Goal: Task Accomplishment & Management: Complete application form

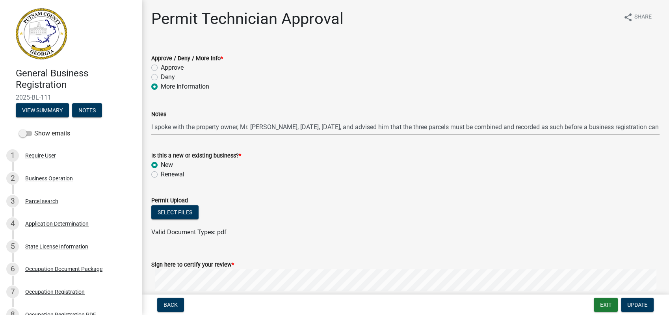
scroll to position [90, 0]
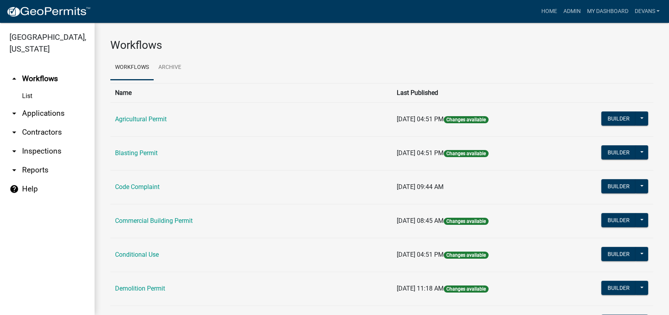
drag, startPoint x: 22, startPoint y: 151, endPoint x: 32, endPoint y: 149, distance: 9.8
click at [22, 151] on link "arrow_drop_down Inspections" at bounding box center [47, 151] width 95 height 19
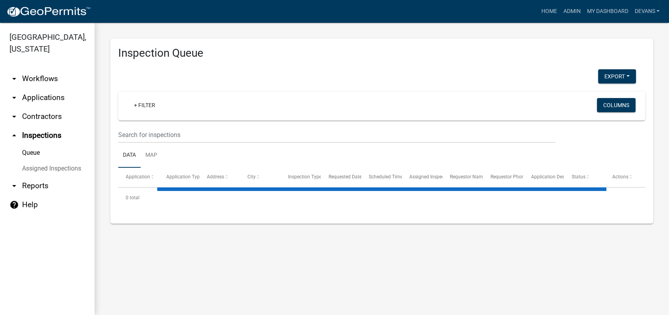
click at [170, 145] on ul "Data Map" at bounding box center [381, 155] width 527 height 25
click at [171, 137] on input "text" at bounding box center [337, 135] width 438 height 16
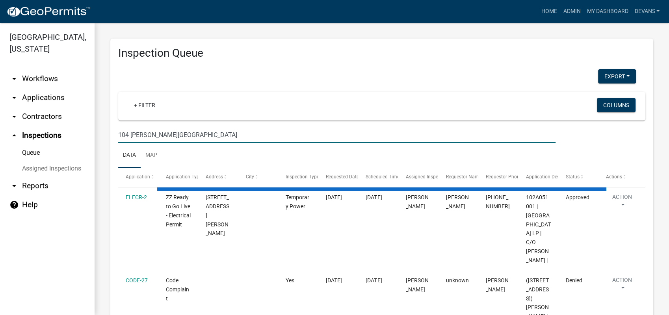
type input "104 copelan farm"
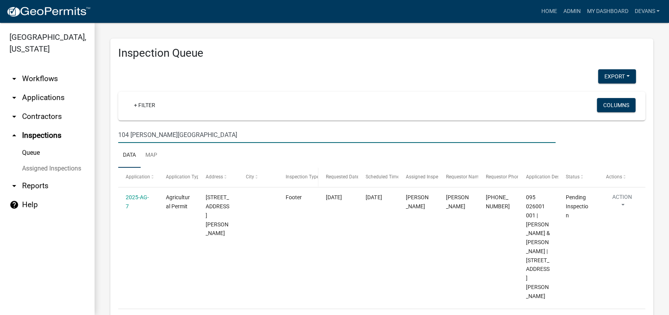
scroll to position [19, 0]
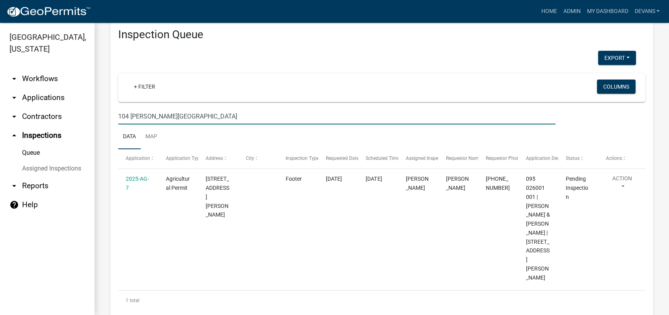
drag, startPoint x: 179, startPoint y: 112, endPoint x: 62, endPoint y: 101, distance: 116.7
click at [81, 112] on div "Putnam County, Georgia arrow_drop_down Workflows List arrow_drop_down Applicati…" at bounding box center [334, 169] width 669 height 292
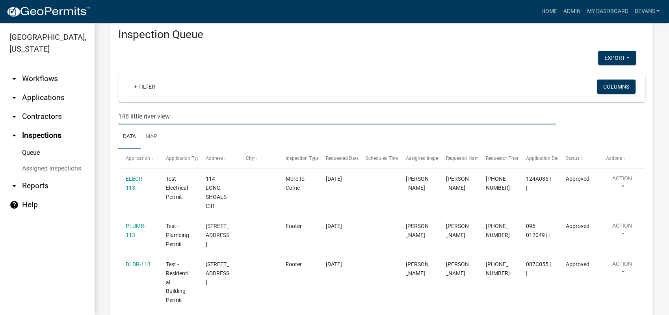
type input "148 little river view"
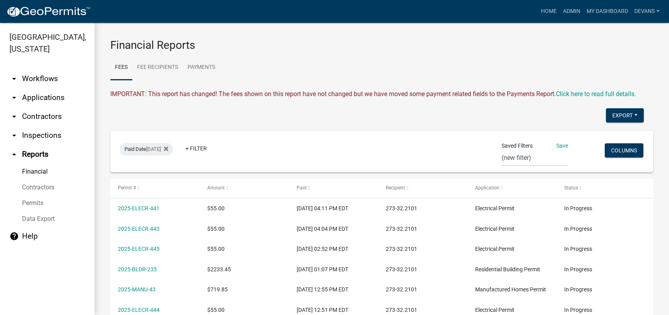
select select "0: null"
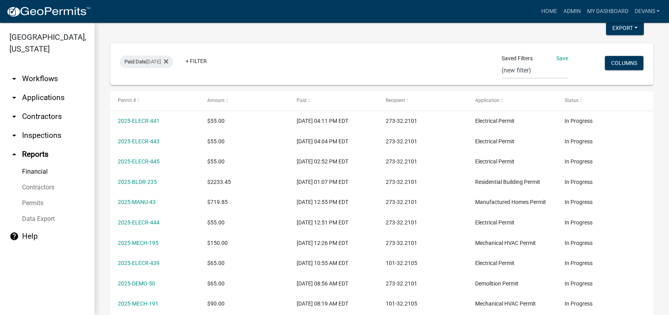
click at [382, 61] on div "Paid Date [DATE] + Filter" at bounding box center [293, 64] width 358 height 20
click at [568, 9] on link "Admin" at bounding box center [572, 11] width 24 height 15
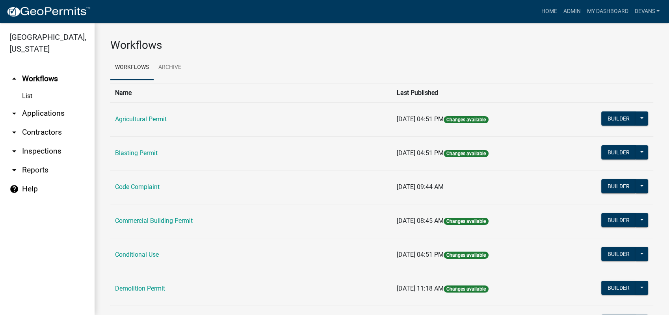
click at [47, 115] on link "arrow_drop_down Applications" at bounding box center [47, 113] width 95 height 19
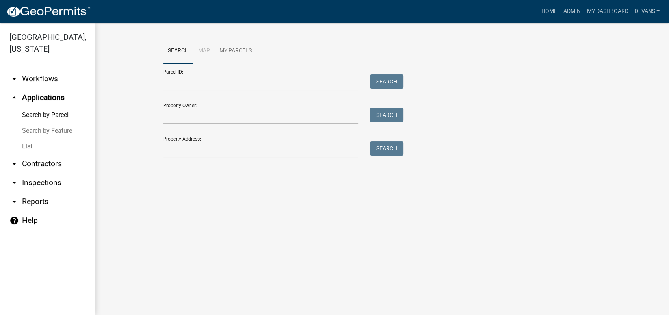
click at [23, 146] on link "List" at bounding box center [47, 147] width 95 height 16
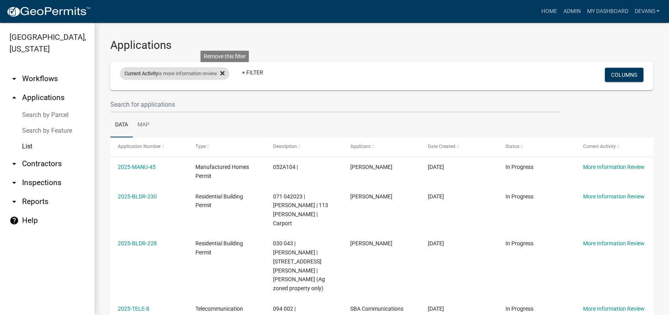
click at [225, 73] on icon at bounding box center [222, 73] width 4 height 4
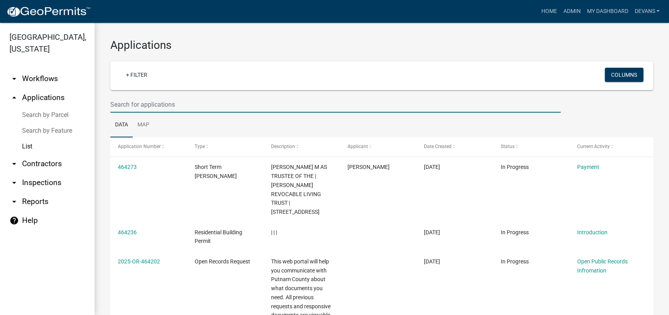
click at [138, 102] on input "text" at bounding box center [335, 105] width 451 height 16
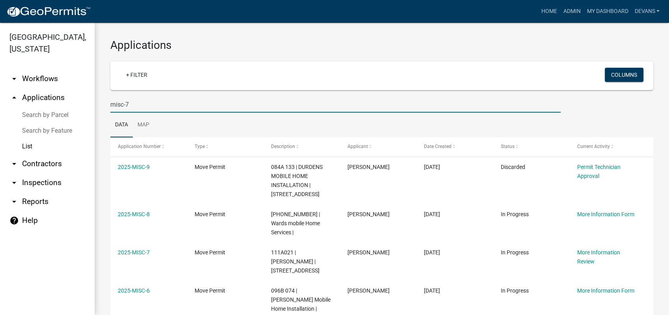
type input "misc-7"
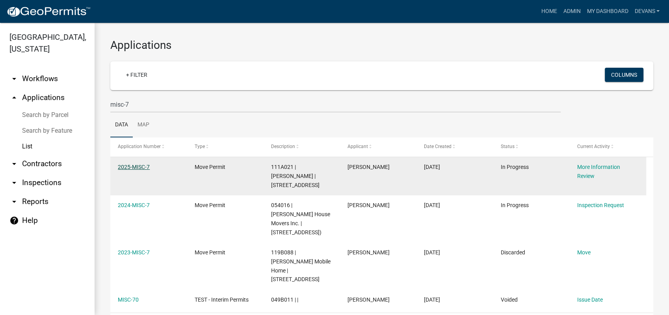
click at [132, 166] on link "2025-MISC-7" at bounding box center [134, 167] width 32 height 6
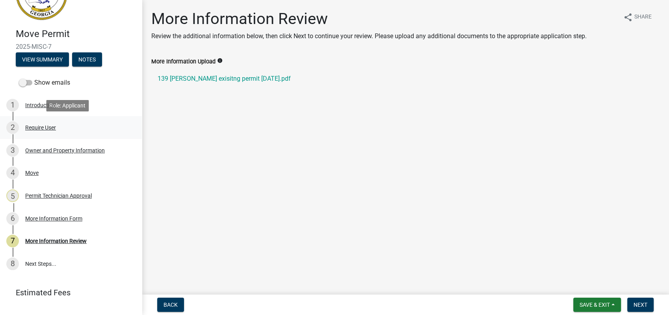
scroll to position [55, 0]
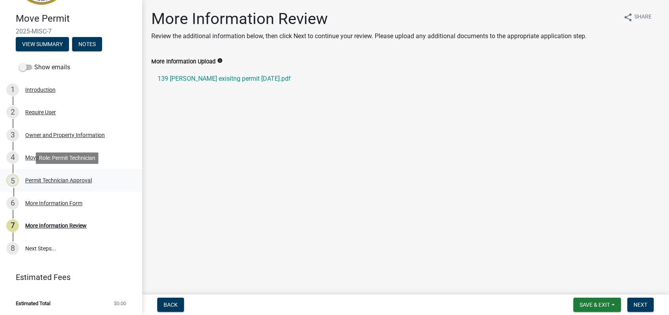
click at [50, 178] on div "Permit Technician Approval" at bounding box center [58, 181] width 67 height 6
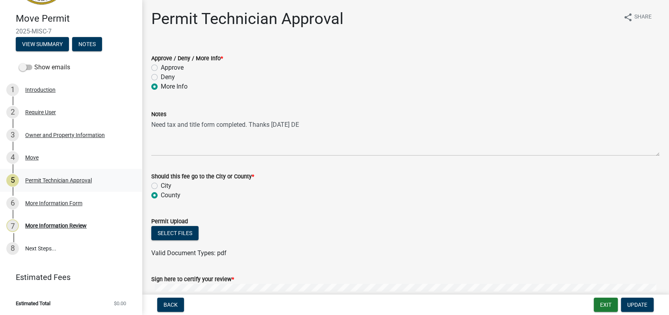
drag, startPoint x: 56, startPoint y: 188, endPoint x: 57, endPoint y: 177, distance: 11.5
click at [57, 178] on div "Permit Technician Approval" at bounding box center [58, 181] width 67 height 6
click at [59, 223] on div "More Information Review" at bounding box center [55, 226] width 61 height 6
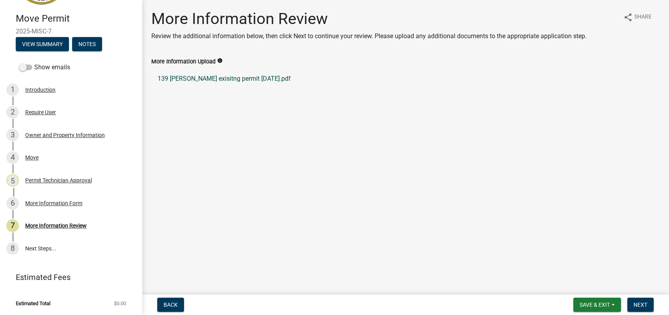
click at [240, 78] on link "139 [PERSON_NAME] exisitng permit [DATE].pdf" at bounding box center [405, 78] width 509 height 19
click at [62, 132] on div "Owner and Property Information" at bounding box center [65, 135] width 80 height 6
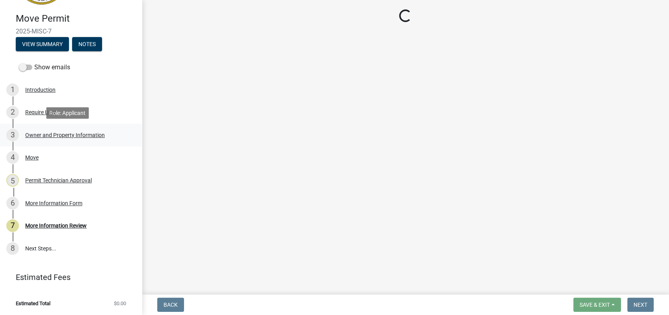
select select "78bfdc44-73ff-456e-a557-d4c99b9c08be"
select select "83394b22-4a11-496c-8e5c-75ade2e72faf"
select select "469c5908-2854-42d5-89ed-bee7fc26529e"
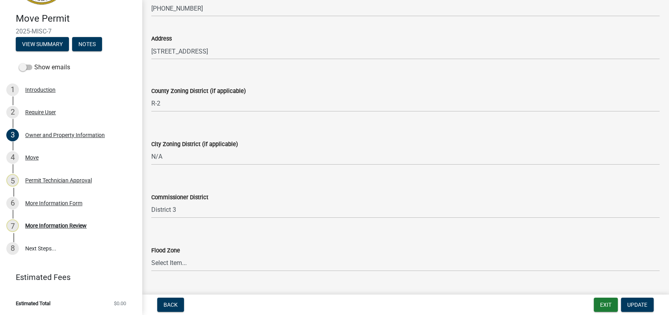
scroll to position [829, 0]
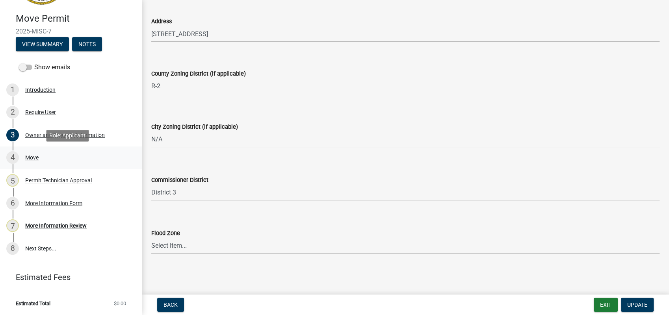
click at [35, 153] on div "4 Move" at bounding box center [67, 157] width 123 height 13
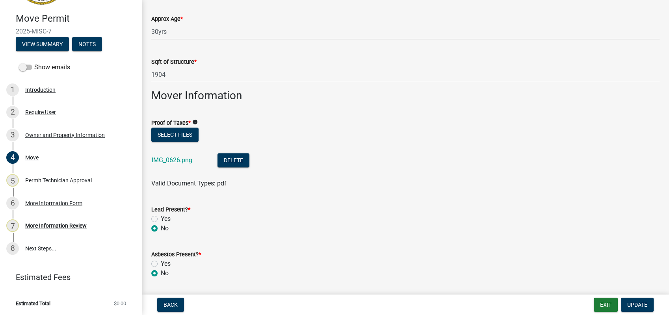
scroll to position [482, 0]
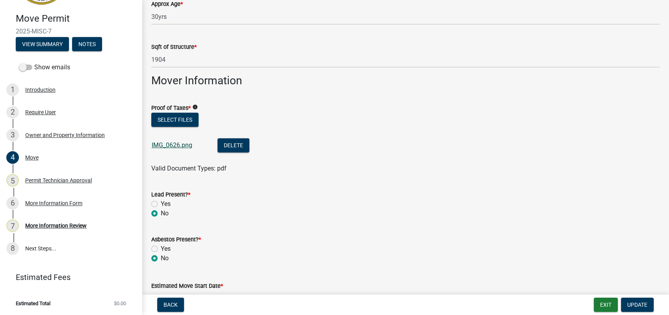
click at [170, 144] on link "IMG_0626.png" at bounding box center [172, 145] width 41 height 7
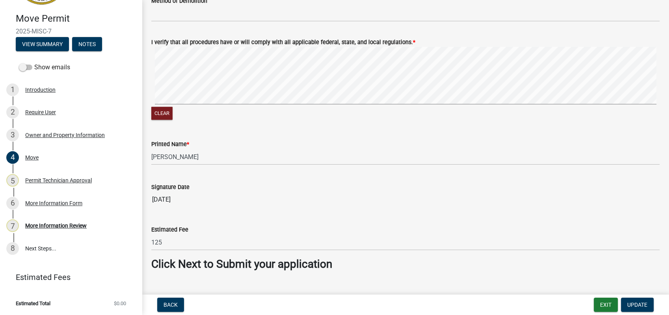
scroll to position [870, 0]
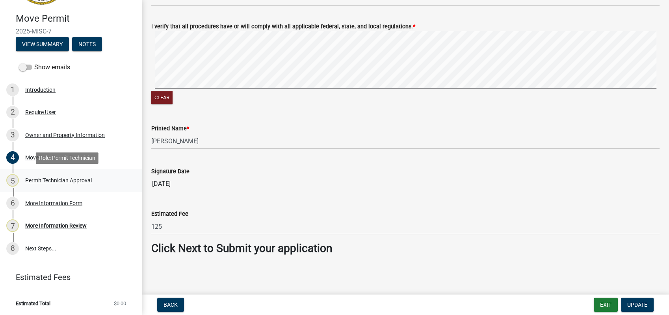
click at [67, 179] on div "Permit Technician Approval" at bounding box center [58, 181] width 67 height 6
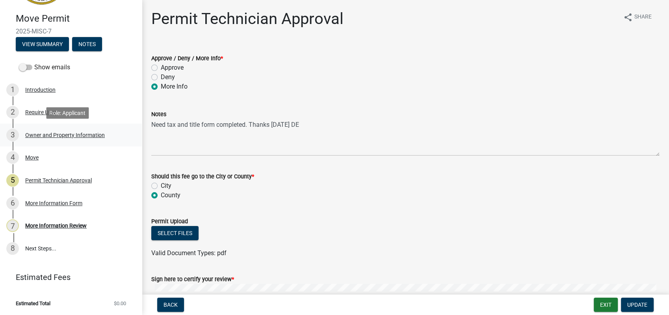
click at [59, 137] on div "Owner and Property Information" at bounding box center [65, 135] width 80 height 6
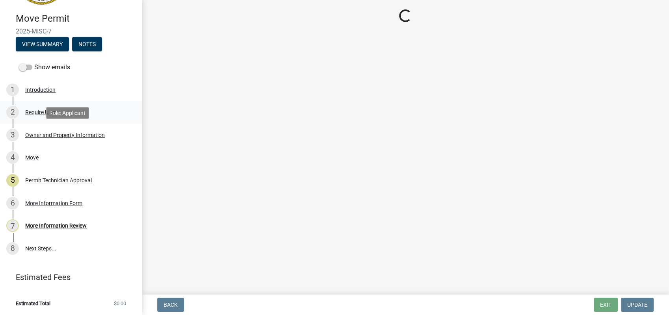
select select "78bfdc44-73ff-456e-a557-d4c99b9c08be"
select select "83394b22-4a11-496c-8e5c-75ade2e72faf"
select select "469c5908-2854-42d5-89ed-bee7fc26529e"
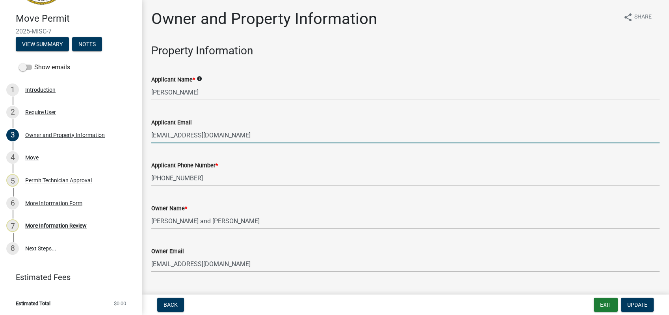
drag, startPoint x: 219, startPoint y: 134, endPoint x: 149, endPoint y: 135, distance: 70.6
click at [149, 135] on div "Applicant Email [EMAIL_ADDRESS][DOMAIN_NAME]" at bounding box center [405, 125] width 520 height 37
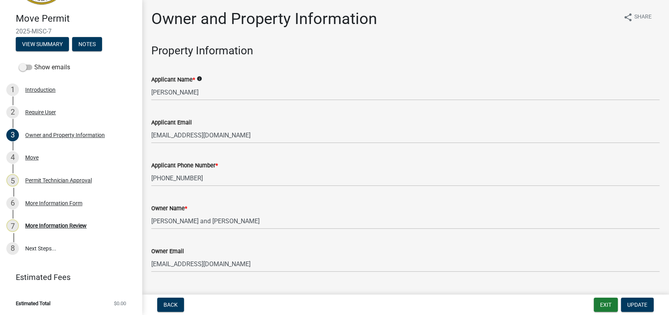
click at [282, 145] on wm-data-entity-input "Applicant Email [EMAIL_ADDRESS][DOMAIN_NAME]" at bounding box center [405, 128] width 509 height 43
click at [68, 179] on div "Permit Technician Approval" at bounding box center [58, 181] width 67 height 6
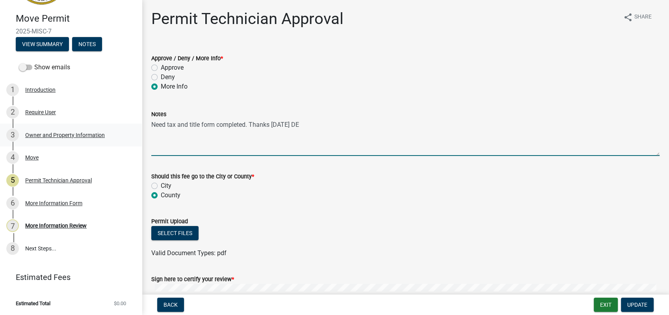
drag, startPoint x: 316, startPoint y: 125, endPoint x: 123, endPoint y: 132, distance: 192.9
click at [123, 132] on div "Move Permit 2025-MISC-7 View Summary Notes Show emails 1 Introduction 2 Require…" at bounding box center [334, 157] width 669 height 315
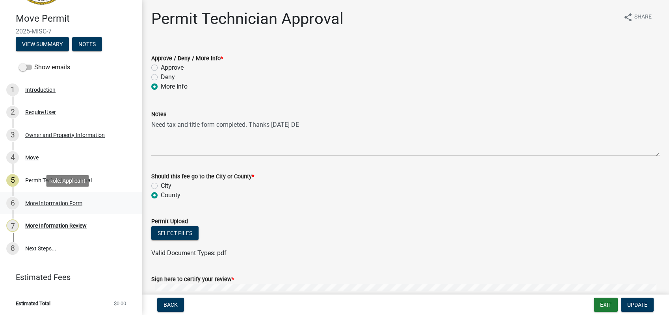
click at [48, 201] on div "More Information Form" at bounding box center [53, 204] width 57 height 6
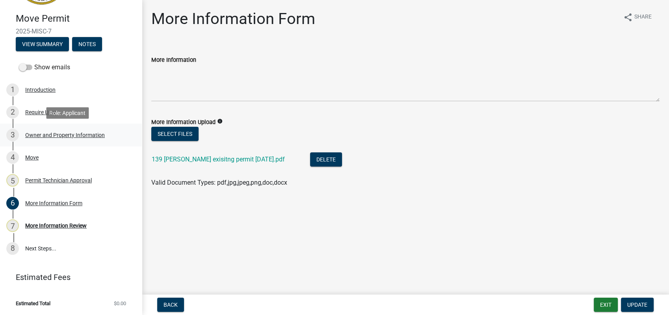
click at [66, 135] on div "Owner and Property Information" at bounding box center [65, 135] width 80 height 6
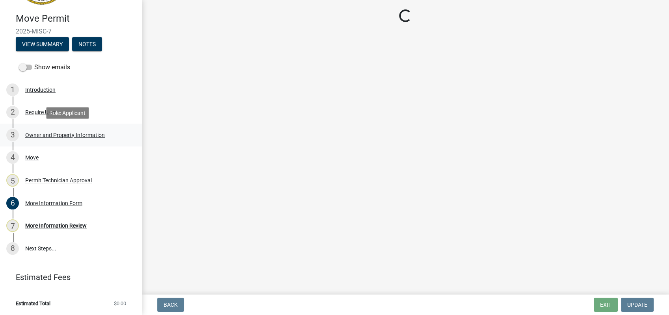
select select "78bfdc44-73ff-456e-a557-d4c99b9c08be"
select select "83394b22-4a11-496c-8e5c-75ade2e72faf"
select select "469c5908-2854-42d5-89ed-bee7fc26529e"
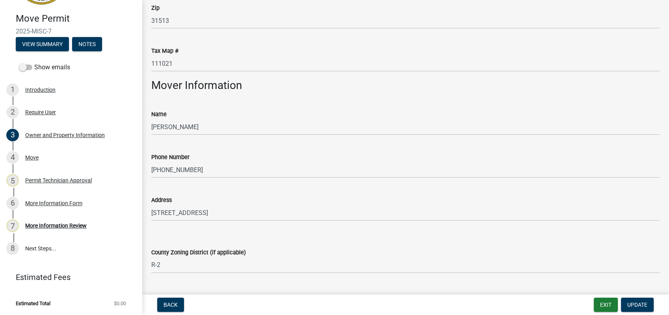
scroll to position [829, 0]
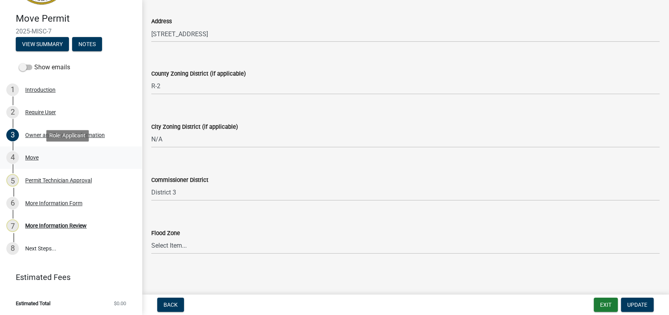
click at [32, 160] on div "Move" at bounding box center [31, 158] width 13 height 6
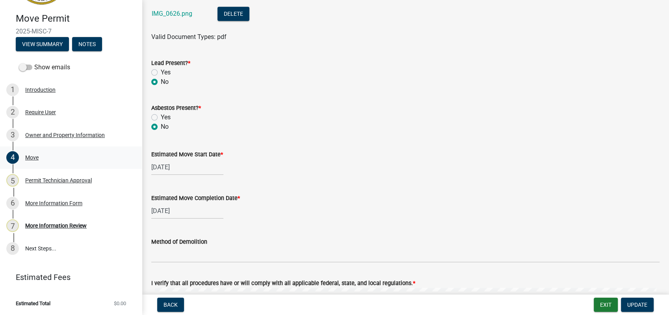
scroll to position [613, 0]
click at [63, 179] on div "Permit Technician Approval" at bounding box center [58, 181] width 67 height 6
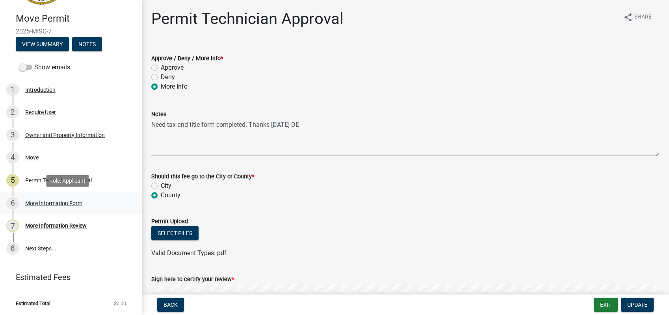
click at [65, 203] on div "More Information Form" at bounding box center [53, 204] width 57 height 6
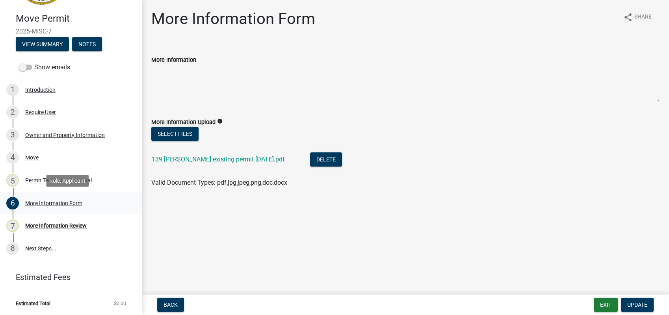
click at [44, 202] on div "More Information Form" at bounding box center [53, 204] width 57 height 6
click at [48, 223] on div "More Information Review" at bounding box center [55, 226] width 61 height 6
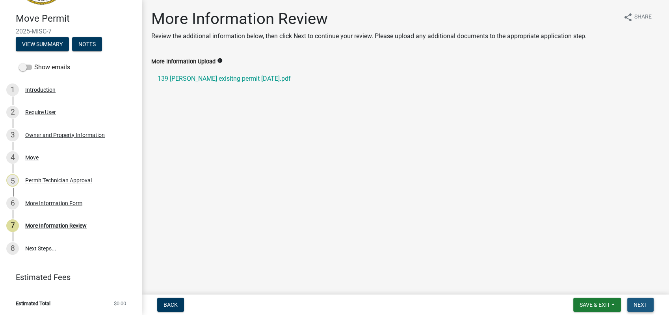
click at [635, 300] on button "Next" at bounding box center [641, 305] width 26 height 14
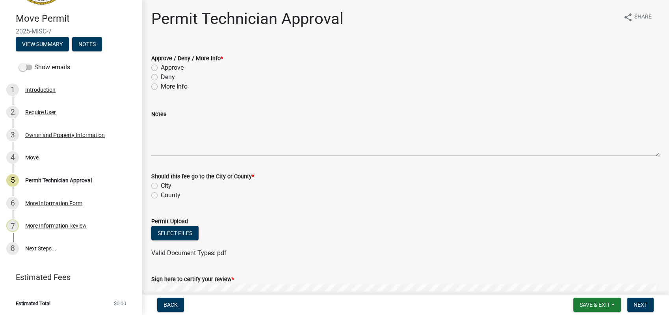
click at [161, 88] on label "More Info" at bounding box center [174, 86] width 27 height 9
click at [161, 87] on input "More Info" at bounding box center [163, 84] width 5 height 5
radio input "true"
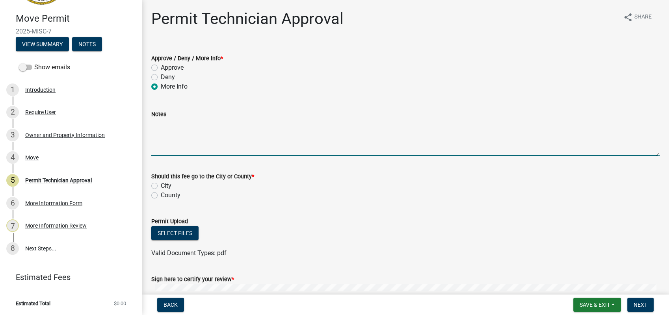
paste textarea "Need tax and title form completed. Thanks [DATE] DE"
drag, startPoint x: 275, startPoint y: 125, endPoint x: 364, endPoint y: 126, distance: 89.1
click at [363, 126] on textarea "Need tax and title form completed. Thanks [DATE] DE" at bounding box center [405, 137] width 509 height 37
click at [395, 126] on textarea "Need tax and title form completed. Thanks [DATE] I emailed you the form. DE" at bounding box center [405, 137] width 509 height 37
type textarea "Need tax and title form completed. Thanks [DATE] I emailed you the form. DE"
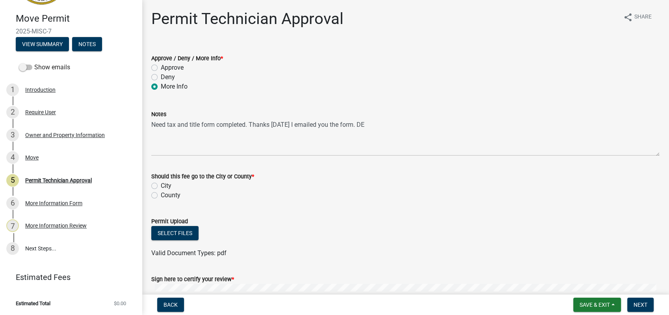
click at [161, 195] on label "County" at bounding box center [171, 195] width 20 height 9
click at [161, 195] on input "County" at bounding box center [163, 193] width 5 height 5
radio input "true"
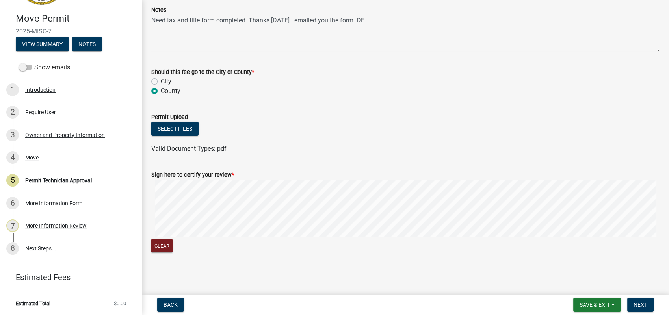
click at [353, 240] on div "Clear" at bounding box center [405, 217] width 509 height 75
click at [517, 243] on div "Clear" at bounding box center [405, 217] width 509 height 75
click at [643, 306] on span "Next" at bounding box center [641, 305] width 14 height 6
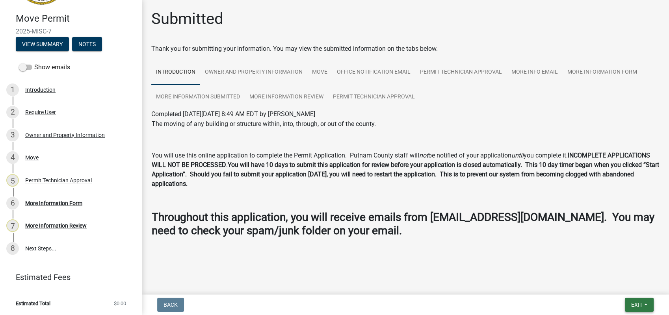
click at [643, 307] on span "Exit" at bounding box center [636, 305] width 11 height 6
click at [628, 284] on button "Save & Exit" at bounding box center [622, 284] width 63 height 19
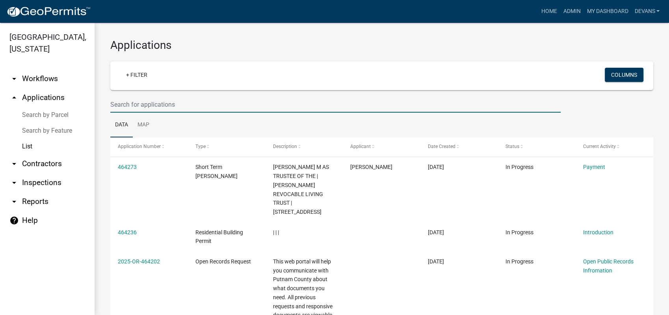
click at [158, 103] on input "text" at bounding box center [335, 105] width 451 height 16
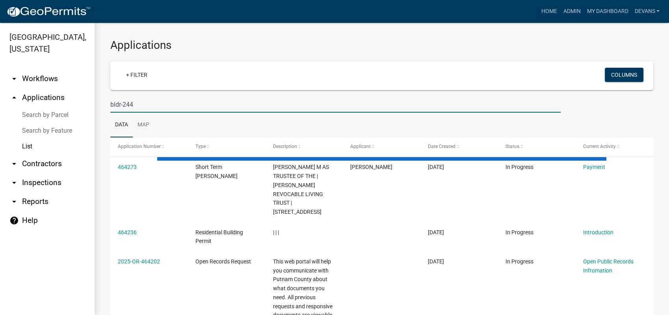
type input "bldr-244"
